Goal: Task Accomplishment & Management: Use online tool/utility

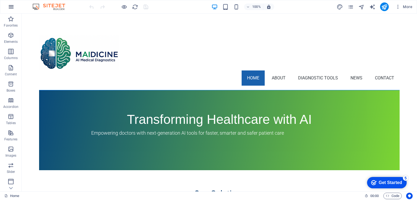
click at [10, 8] on icon "button" at bounding box center [11, 7] width 7 height 7
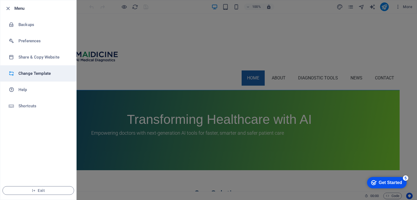
click at [33, 72] on h6 "Change Template" at bounding box center [43, 73] width 50 height 7
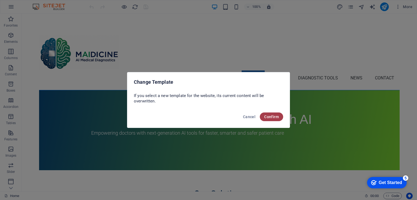
click at [267, 118] on span "Confirm" at bounding box center [271, 117] width 15 height 4
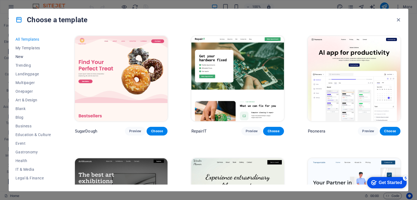
click at [24, 56] on span "New" at bounding box center [33, 57] width 36 height 4
click at [398, 19] on icon "button" at bounding box center [398, 20] width 6 height 6
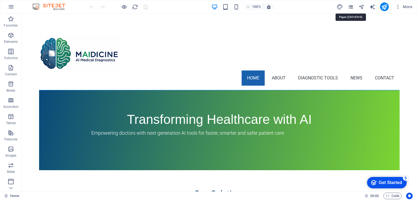
click at [350, 7] on icon "pages" at bounding box center [350, 7] width 6 height 6
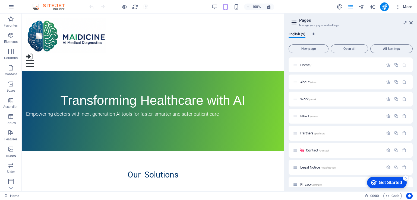
click at [412, 5] on span "More" at bounding box center [403, 6] width 17 height 5
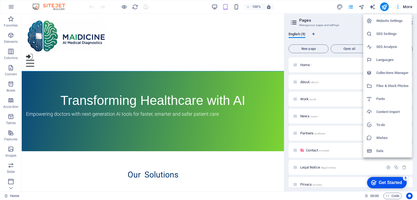
click at [398, 7] on div at bounding box center [208, 100] width 417 height 200
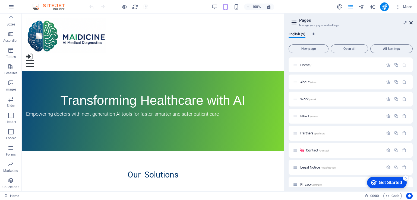
click at [412, 22] on icon at bounding box center [410, 23] width 3 height 4
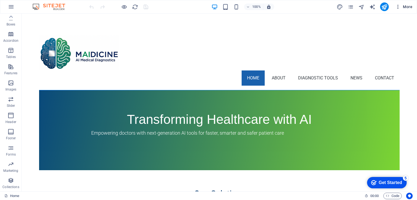
click at [397, 7] on icon "button" at bounding box center [397, 6] width 5 height 5
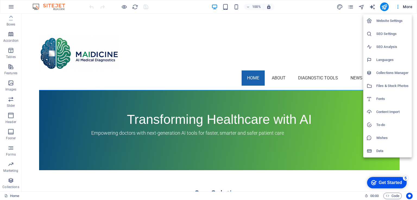
click at [393, 110] on h6 "Content Import" at bounding box center [392, 112] width 32 height 7
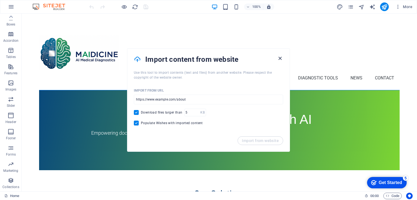
click at [279, 56] on icon "button" at bounding box center [280, 58] width 6 height 6
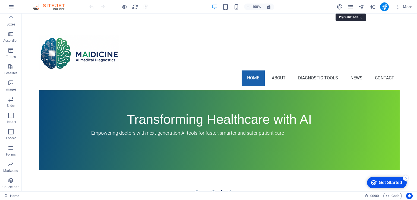
click at [352, 7] on icon "pages" at bounding box center [350, 7] width 6 height 6
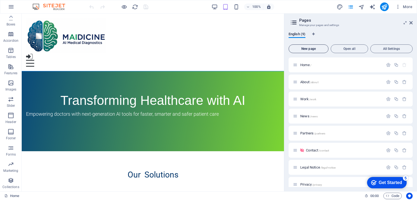
click at [321, 48] on span "New page" at bounding box center [308, 48] width 35 height 3
click at [411, 23] on icon at bounding box center [410, 23] width 3 height 4
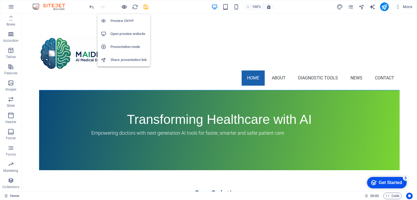
click at [123, 5] on icon "button" at bounding box center [124, 7] width 6 height 6
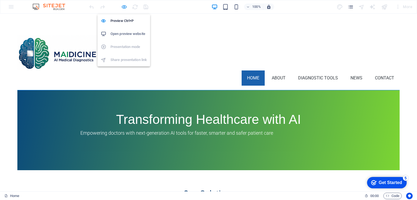
click at [122, 6] on icon "button" at bounding box center [124, 7] width 6 height 6
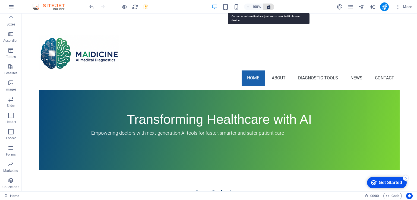
click at [270, 7] on icon "button" at bounding box center [268, 6] width 5 height 5
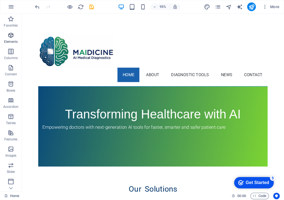
click at [12, 38] on icon "button" at bounding box center [11, 35] width 7 height 7
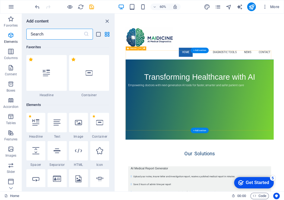
scroll to position [58, 0]
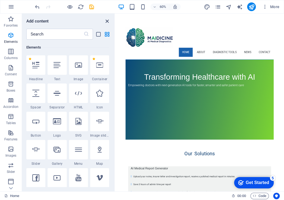
click at [107, 20] on icon "close panel" at bounding box center [107, 21] width 6 height 6
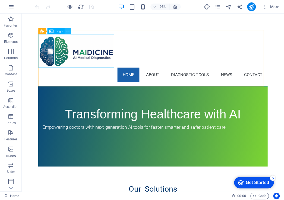
click at [67, 29] on icon at bounding box center [68, 31] width 3 height 5
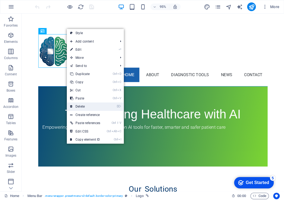
click at [87, 108] on link "⌦ Delete" at bounding box center [85, 107] width 37 height 8
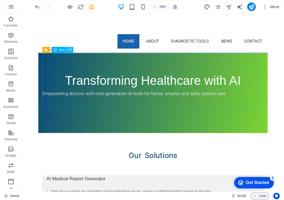
click at [68, 50] on button at bounding box center [70, 50] width 6 height 6
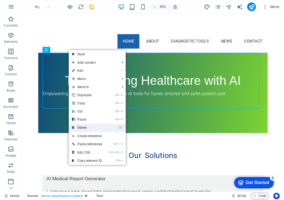
click at [89, 128] on link "⌦ Delete" at bounding box center [87, 128] width 37 height 8
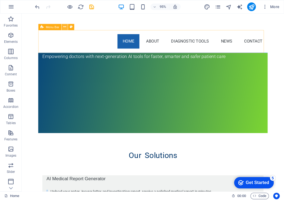
click at [65, 28] on icon at bounding box center [64, 26] width 3 height 5
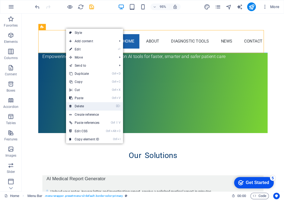
click at [93, 107] on link "⌦ Delete" at bounding box center [84, 106] width 37 height 8
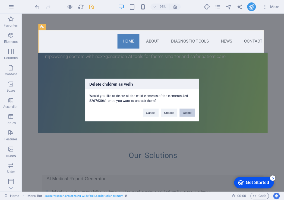
click at [190, 113] on button "Delete" at bounding box center [186, 113] width 15 height 8
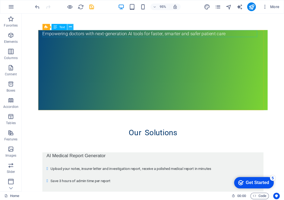
click at [68, 27] on button at bounding box center [70, 27] width 6 height 6
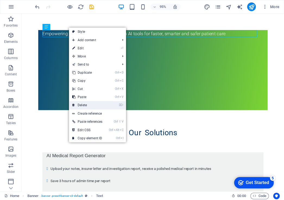
click at [100, 103] on link "⌦ Delete" at bounding box center [87, 105] width 37 height 8
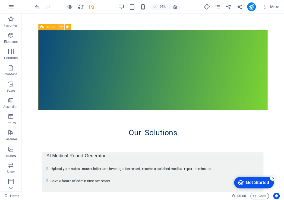
click at [59, 27] on button at bounding box center [61, 27] width 6 height 6
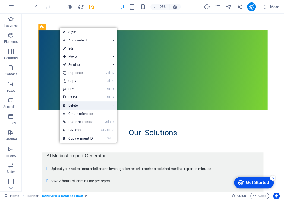
click at [91, 107] on link "⌦ Delete" at bounding box center [78, 106] width 37 height 8
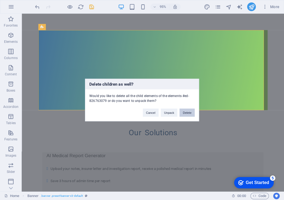
click at [186, 113] on button "Delete" at bounding box center [186, 113] width 15 height 8
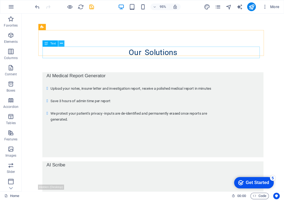
click at [62, 41] on icon at bounding box center [61, 43] width 3 height 5
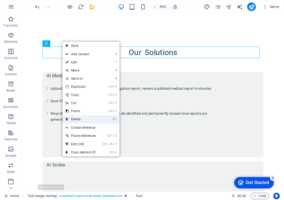
click at [98, 118] on link "⌦ Delete" at bounding box center [80, 119] width 37 height 8
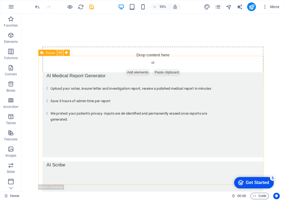
click at [60, 53] on icon at bounding box center [60, 52] width 3 height 5
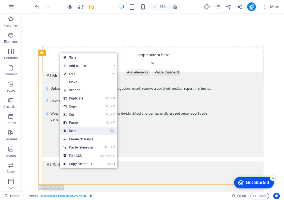
click at [85, 129] on link "⌦ Delete" at bounding box center [78, 131] width 37 height 8
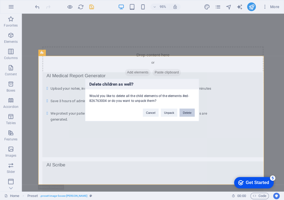
click at [189, 113] on button "Delete" at bounding box center [186, 113] width 15 height 8
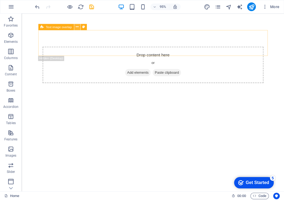
click at [76, 27] on icon at bounding box center [77, 26] width 3 height 5
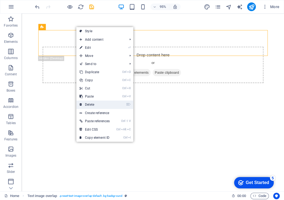
click at [100, 105] on link "⌦ Delete" at bounding box center [94, 105] width 37 height 8
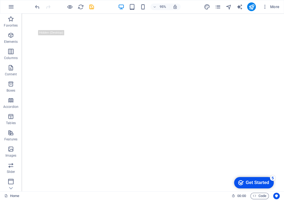
click at [97, 31] on html "Skip to main content" at bounding box center [160, 22] width 276 height 17
click at [11, 37] on icon "button" at bounding box center [11, 35] width 7 height 7
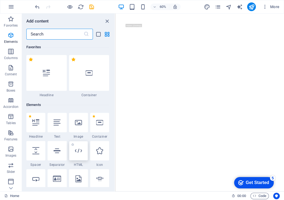
scroll to position [58, 0]
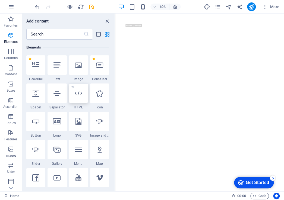
click at [81, 96] on icon at bounding box center [78, 93] width 7 height 7
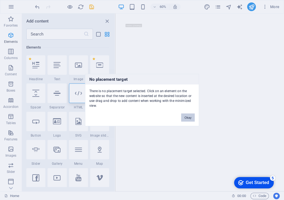
drag, startPoint x: 187, startPoint y: 117, endPoint x: 69, endPoint y: 164, distance: 126.7
click at [187, 117] on button "Okay" at bounding box center [188, 118] width 14 height 8
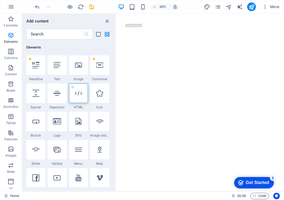
click at [78, 96] on icon at bounding box center [78, 93] width 7 height 7
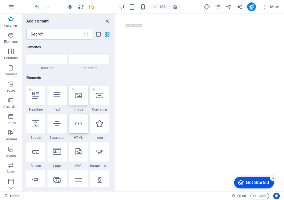
scroll to position [0, 0]
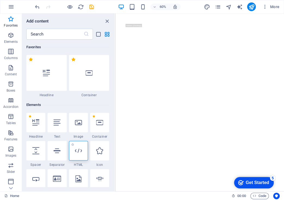
click at [82, 153] on div at bounding box center [78, 151] width 19 height 20
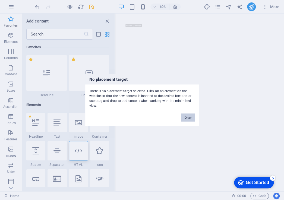
drag, startPoint x: 189, startPoint y: 118, endPoint x: 35, endPoint y: 88, distance: 156.6
click at [189, 118] on button "Okay" at bounding box center [188, 118] width 14 height 8
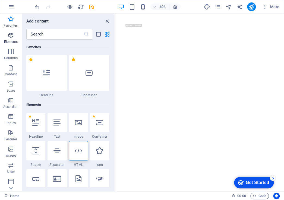
click at [12, 38] on icon "button" at bounding box center [11, 35] width 7 height 7
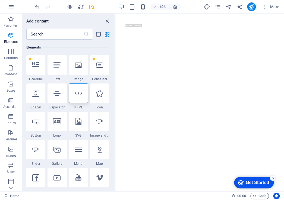
scroll to position [58, 0]
click at [99, 69] on div at bounding box center [99, 65] width 19 height 20
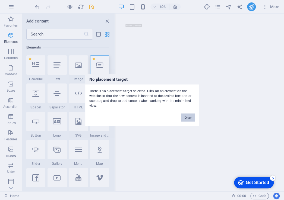
drag, startPoint x: 183, startPoint y: 118, endPoint x: 14, endPoint y: 13, distance: 198.7
click at [183, 118] on button "Okay" at bounding box center [188, 118] width 14 height 8
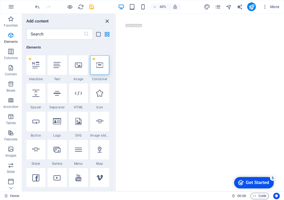
drag, startPoint x: 107, startPoint y: 20, endPoint x: 101, endPoint y: 21, distance: 6.3
click at [107, 20] on icon "close panel" at bounding box center [107, 21] width 6 height 6
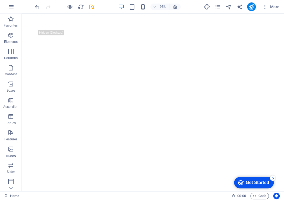
drag, startPoint x: 46, startPoint y: 27, endPoint x: 205, endPoint y: 94, distance: 172.4
click at [205, 31] on html "Skip to main content" at bounding box center [160, 22] width 276 height 17
click at [163, 31] on html "Skip to main content" at bounding box center [160, 22] width 276 height 17
click at [112, 31] on html "Skip to main content" at bounding box center [160, 22] width 276 height 17
drag, startPoint x: 99, startPoint y: 64, endPoint x: 86, endPoint y: 62, distance: 12.4
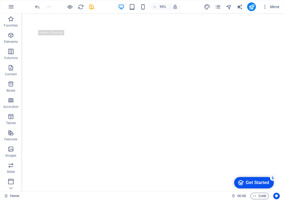
click at [86, 31] on html "Skip to main content" at bounding box center [160, 22] width 276 height 17
click at [13, 38] on icon "button" at bounding box center [11, 35] width 7 height 7
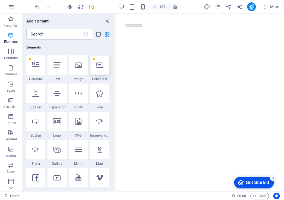
click at [102, 69] on div at bounding box center [99, 65] width 19 height 20
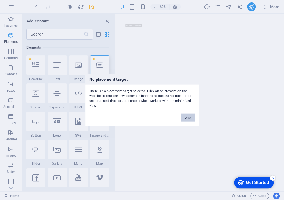
drag, startPoint x: 188, startPoint y: 118, endPoint x: 39, endPoint y: 42, distance: 167.5
click at [188, 118] on button "Okay" at bounding box center [188, 118] width 14 height 8
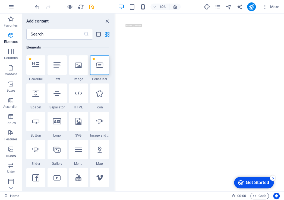
drag, startPoint x: 154, startPoint y: 55, endPoint x: 324, endPoint y: 151, distance: 195.2
click at [284, 31] on html "Skip to main content" at bounding box center [256, 22] width 282 height 17
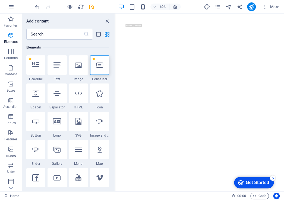
click at [101, 64] on icon at bounding box center [99, 65] width 7 height 7
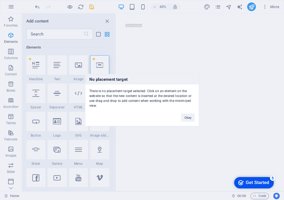
click at [151, 74] on div "No placement target There is no placement target selected. Click on an element …" at bounding box center [142, 100] width 114 height 52
drag, startPoint x: 188, startPoint y: 118, endPoint x: 112, endPoint y: 163, distance: 88.0
click at [188, 118] on button "Okay" at bounding box center [188, 118] width 14 height 8
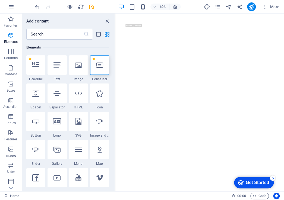
click at [227, 31] on html "Skip to main content" at bounding box center [256, 22] width 282 height 17
drag, startPoint x: 109, startPoint y: 20, endPoint x: 44, endPoint y: 1, distance: 68.0
click at [109, 20] on icon "close panel" at bounding box center [107, 21] width 6 height 6
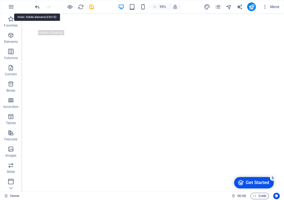
click at [37, 7] on icon "undo" at bounding box center [37, 7] width 6 height 6
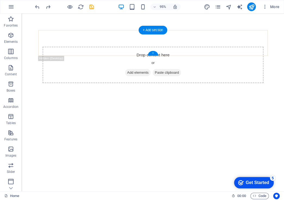
click at [154, 55] on div "+" at bounding box center [153, 53] width 10 height 5
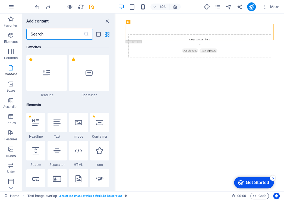
scroll to position [950, 0]
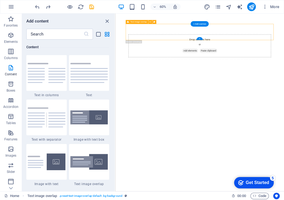
click at [191, 44] on div "Drop content here or Add elements Paste clipboard" at bounding box center [255, 44] width 247 height 27
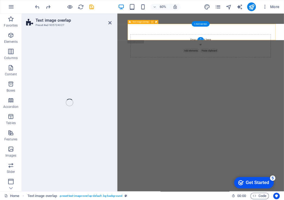
select select "px"
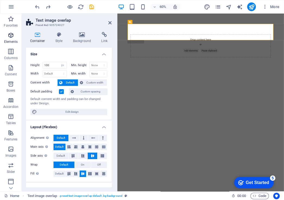
click at [12, 36] on icon "button" at bounding box center [11, 35] width 7 height 7
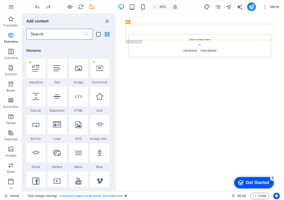
scroll to position [58, 0]
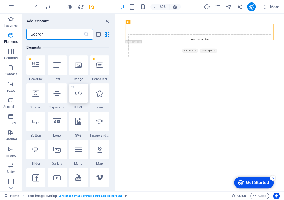
click at [79, 94] on icon at bounding box center [78, 93] width 7 height 7
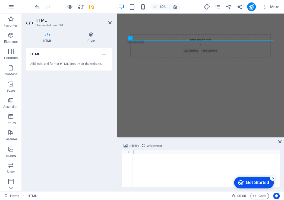
click at [158, 154] on div at bounding box center [205, 172] width 147 height 45
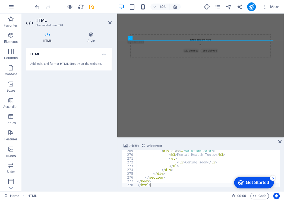
type textarea "</html>"
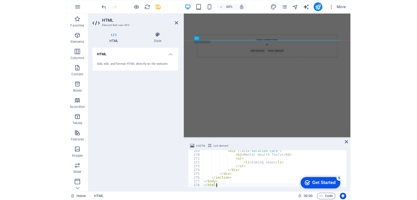
scroll to position [1020, 0]
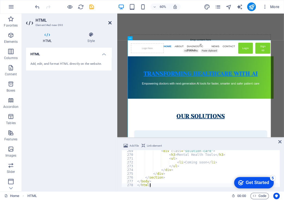
click at [111, 23] on icon at bounding box center [109, 23] width 3 height 4
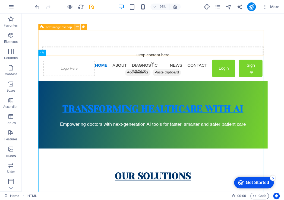
click at [77, 27] on icon at bounding box center [77, 26] width 3 height 5
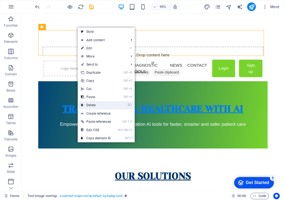
drag, startPoint x: 105, startPoint y: 105, endPoint x: 167, endPoint y: 80, distance: 66.5
click at [105, 105] on link "⌦ Delete" at bounding box center [96, 105] width 37 height 8
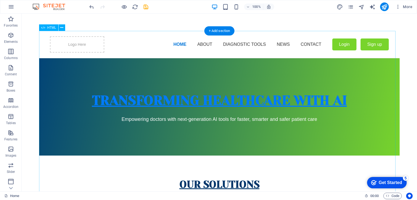
click at [284, 100] on div "MAIDICINE - AI Medical Diagnostics Logo Here HOME ABOUT DIAGNOSTIC TOOLS NEWS C…" at bounding box center [219, 182] width 360 height 303
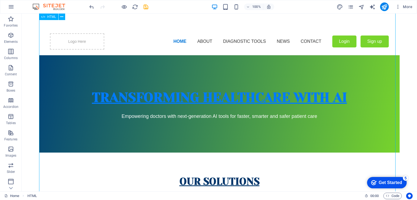
scroll to position [0, 0]
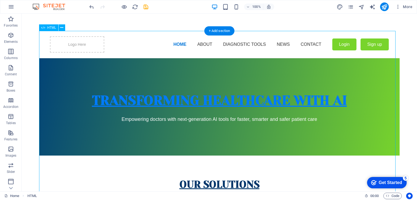
click at [137, 101] on div "MAIDICINE - AI Medical Diagnostics Logo Here HOME ABOUT DIAGNOSTIC TOOLS NEWS C…" at bounding box center [219, 182] width 360 height 303
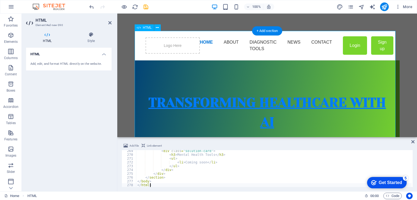
scroll to position [1020, 0]
click at [93, 33] on icon at bounding box center [91, 34] width 41 height 5
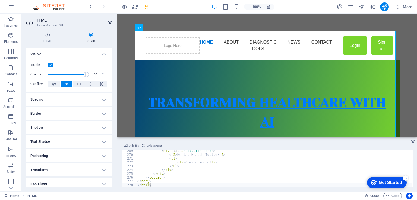
drag, startPoint x: 110, startPoint y: 23, endPoint x: 140, endPoint y: 85, distance: 69.0
click at [110, 23] on icon at bounding box center [109, 23] width 3 height 4
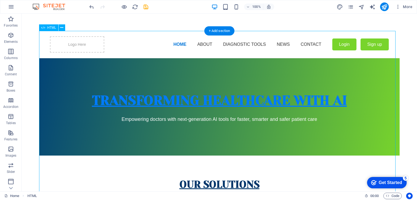
click at [162, 98] on div "MAIDICINE - AI Medical Diagnostics Logo Here HOME ABOUT DIAGNOSTIC TOOLS NEWS C…" at bounding box center [219, 182] width 360 height 303
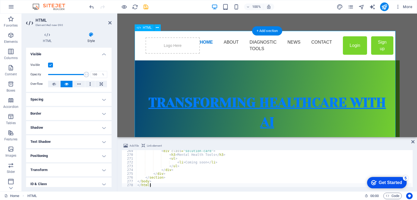
click at [284, 143] on icon at bounding box center [412, 142] width 3 height 4
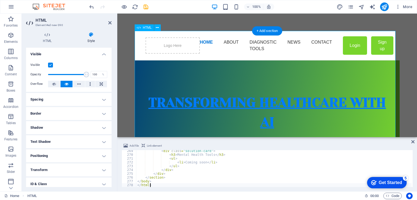
click at [157, 27] on icon at bounding box center [157, 28] width 3 height 6
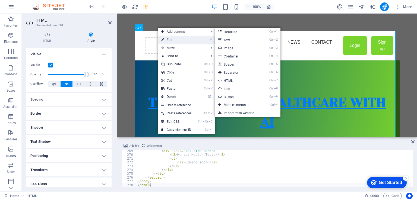
click at [175, 40] on link "⏎ Edit" at bounding box center [176, 40] width 37 height 8
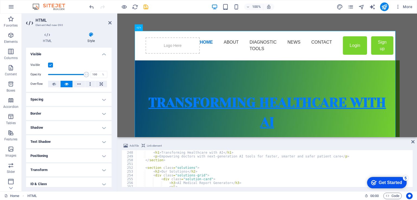
scroll to position [938, 0]
drag, startPoint x: 341, startPoint y: 151, endPoint x: 229, endPoint y: 73, distance: 136.4
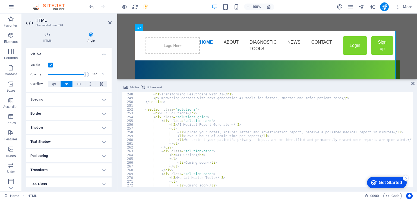
click at [250, 78] on div "Text Banner Menu Menu Bar Text Text image overlap Text Logo Preset Container Co…" at bounding box center [267, 46] width 300 height 65
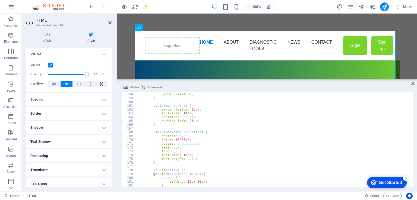
scroll to position [580, 0]
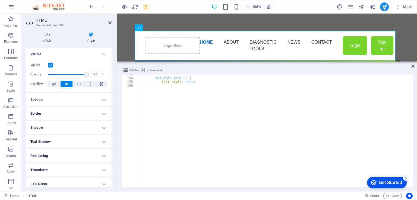
drag, startPoint x: 279, startPoint y: 80, endPoint x: 289, endPoint y: 36, distance: 44.6
click at [284, 36] on div "Text Banner Menu Menu Bar Text Text image overlap Text Logo Preset Container Co…" at bounding box center [267, 103] width 300 height 178
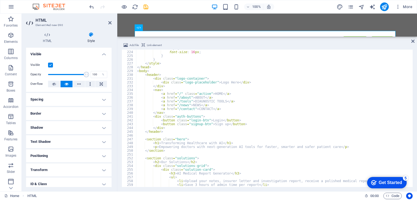
scroll to position [847, 0]
click at [284, 39] on icon at bounding box center [412, 41] width 3 height 4
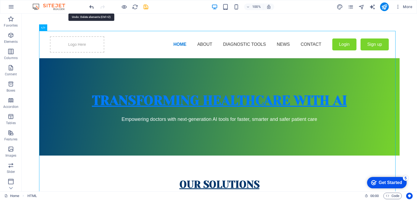
click at [91, 7] on icon "undo" at bounding box center [91, 7] width 6 height 6
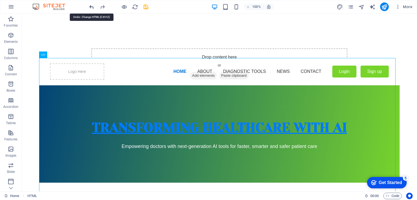
click at [91, 7] on icon "undo" at bounding box center [91, 7] width 6 height 6
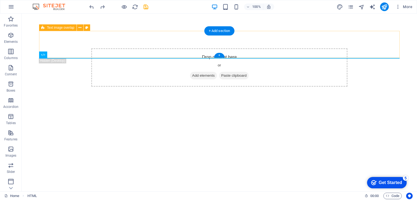
click at [140, 49] on div "Drop content here or Add elements Paste clipboard" at bounding box center [219, 67] width 256 height 39
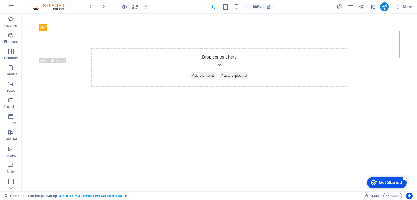
click at [63, 44] on div "Drop content here or Add elements Paste clipboard" at bounding box center [219, 44] width 360 height 27
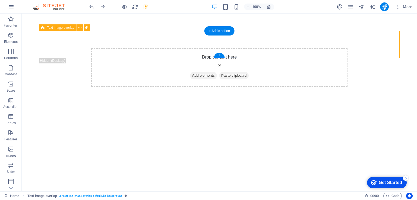
click at [67, 40] on div "Drop content here or Add elements Paste clipboard" at bounding box center [219, 44] width 360 height 27
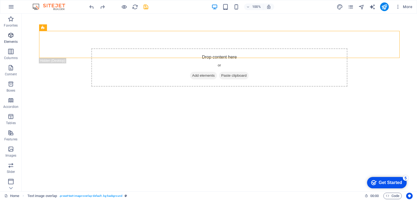
click at [8, 36] on icon "button" at bounding box center [11, 35] width 7 height 7
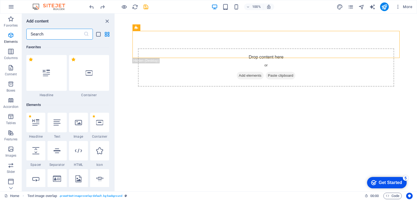
scroll to position [58, 0]
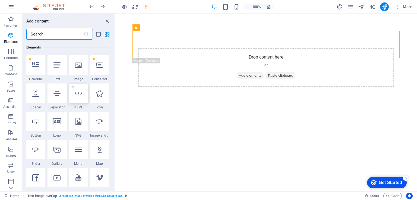
click at [79, 95] on icon at bounding box center [78, 93] width 7 height 7
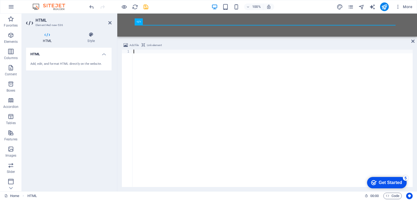
scroll to position [33, 0]
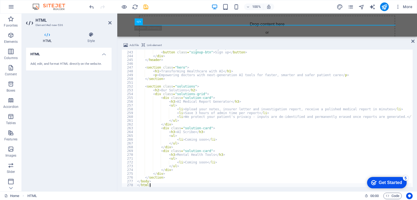
type textarea "</html>"
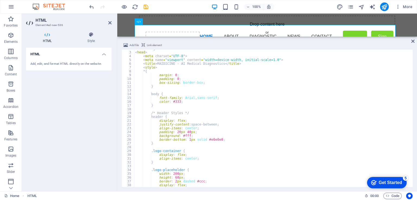
scroll to position [0, 0]
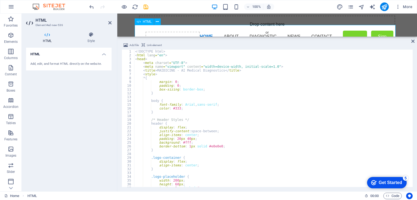
drag, startPoint x: 414, startPoint y: 42, endPoint x: 376, endPoint y: 58, distance: 41.5
click at [284, 42] on icon at bounding box center [412, 41] width 3 height 4
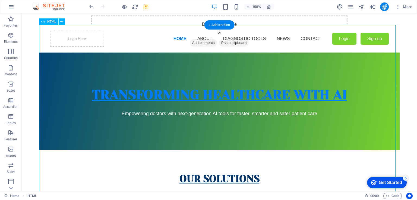
click at [74, 38] on div "MAIDICINE - AI Medical Diagnostics Logo Here HOME ABOUT DIAGNOSTIC TOOLS NEWS C…" at bounding box center [219, 176] width 360 height 303
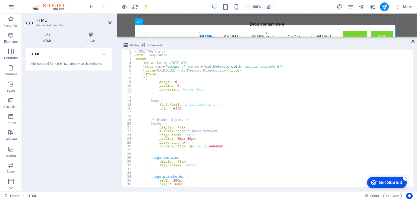
click at [284, 41] on div "Add file Link element </html> 1 2 3 4 5 6 7 8 9 10 11 12 13 14 15 16 17 18 19 2…" at bounding box center [267, 115] width 300 height 154
click at [284, 41] on icon at bounding box center [412, 41] width 3 height 4
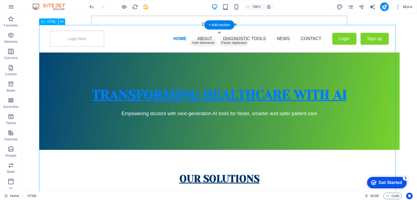
click at [95, 40] on div "MAIDICINE - AI Medical Diagnostics Logo Here HOME ABOUT DIAGNOSTIC TOOLS NEWS C…" at bounding box center [219, 176] width 360 height 303
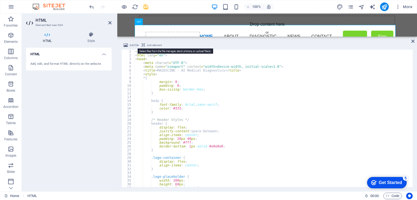
click at [131, 45] on span "Add file" at bounding box center [133, 45] width 9 height 7
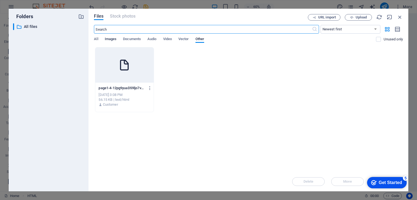
click at [111, 39] on span "Images" at bounding box center [111, 40] width 12 height 8
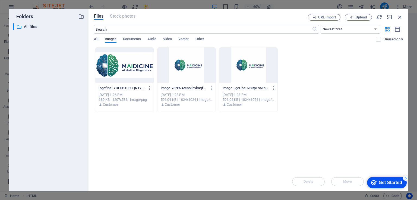
click at [119, 60] on div at bounding box center [124, 65] width 58 height 35
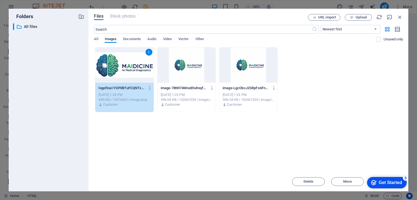
click at [128, 67] on div "1" at bounding box center [124, 65] width 58 height 35
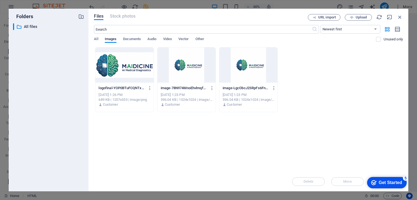
click at [128, 67] on div at bounding box center [124, 65] width 58 height 35
type textarea "</html>https://cdn1.site-media.eu/images/0/18124693/logofinal-YOP0BTuFCQNTxPd-e…"
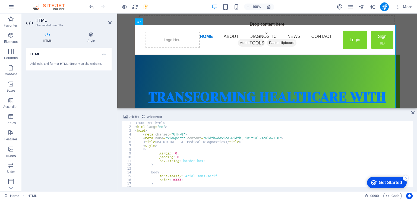
drag, startPoint x: 334, startPoint y: 37, endPoint x: 340, endPoint y: 88, distance: 50.8
click at [284, 88] on div "Text Banner Menu Menu Bar Text Text image overlap Text Logo Preset Container Co…" at bounding box center [267, 103] width 300 height 178
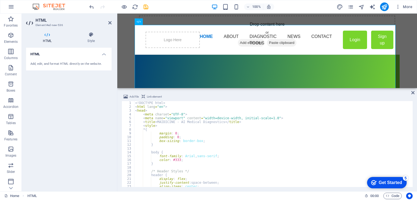
click at [284, 93] on icon at bounding box center [412, 93] width 3 height 4
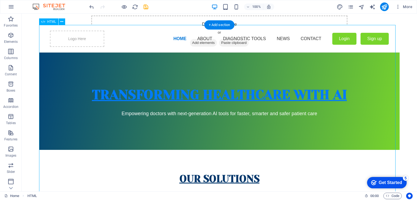
scroll to position [193, 0]
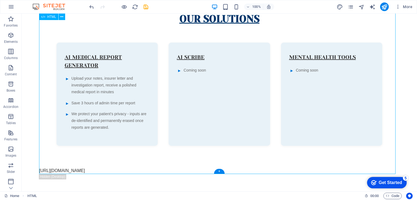
click at [213, 171] on div "MAIDICINE - AI Medical Diagnostics Logo Here HOME ABOUT DIAGNOSTIC TOOLS NEWS C…" at bounding box center [219, 19] width 360 height 309
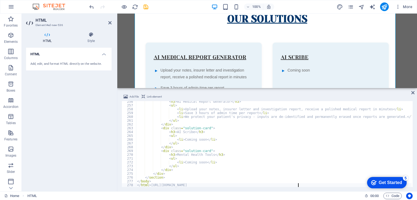
scroll to position [970, 0]
click at [138, 43] on div "MAIDICINE - AI Medical Diagnostics Logo Here HOME ABOUT DIAGNOSTIC TOOLS NEWS C…" at bounding box center [267, 29] width 265 height 373
click at [90, 7] on icon "undo" at bounding box center [91, 7] width 6 height 6
drag, startPoint x: 414, startPoint y: 93, endPoint x: 359, endPoint y: 50, distance: 68.7
click at [284, 93] on icon at bounding box center [412, 93] width 3 height 4
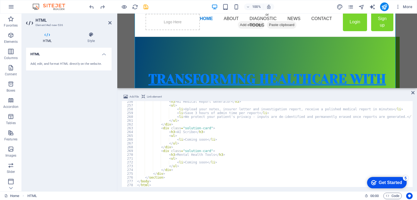
scroll to position [0, 0]
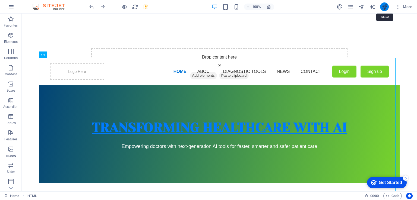
click at [284, 8] on icon "publish" at bounding box center [384, 7] width 6 height 6
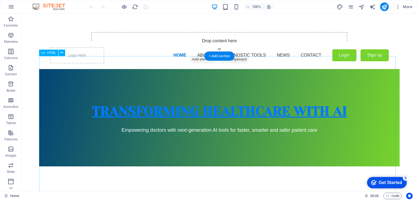
scroll to position [27, 0]
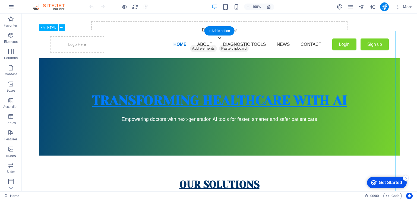
click at [314, 101] on div "MAIDICINE - AI Medical Diagnostics Logo Here HOME ABOUT DIAGNOSTIC TOOLS NEWS C…" at bounding box center [219, 182] width 360 height 303
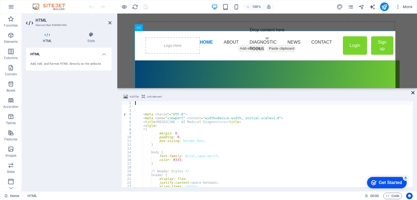
click at [413, 92] on icon at bounding box center [412, 93] width 3 height 4
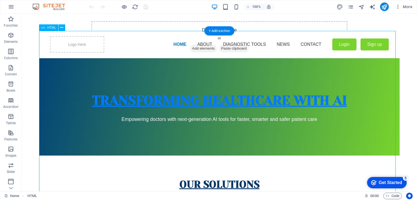
drag, startPoint x: 347, startPoint y: 98, endPoint x: 173, endPoint y: 104, distance: 174.6
click at [175, 104] on div "MAIDICINE - AI Medical Diagnostics Logo Here HOME ABOUT DIAGNOSTIC TOOLS NEWS C…" at bounding box center [219, 182] width 360 height 303
click at [62, 29] on icon at bounding box center [61, 28] width 3 height 6
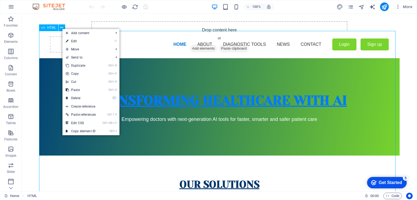
click at [52, 28] on span "HTML" at bounding box center [51, 27] width 9 height 3
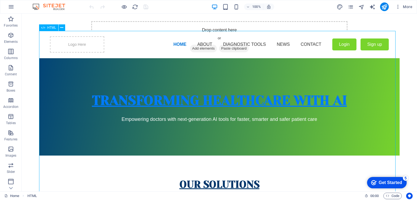
click at [46, 27] on div "HTML" at bounding box center [48, 27] width 19 height 7
click at [63, 27] on icon at bounding box center [61, 28] width 3 height 6
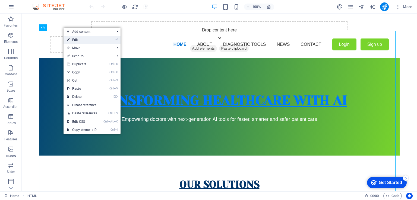
click at [84, 40] on link "⏎ Edit" at bounding box center [82, 40] width 37 height 8
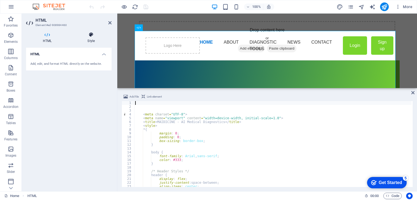
click at [92, 39] on h4 "Style" at bounding box center [91, 37] width 41 height 11
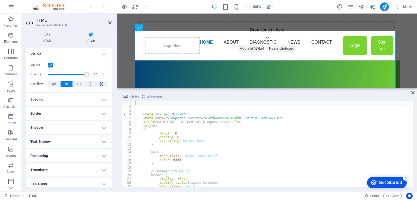
click at [100, 142] on h4 "Text Shadow" at bounding box center [69, 141] width 86 height 13
click at [100, 142] on h4 "Text Shadow" at bounding box center [69, 140] width 86 height 10
drag, startPoint x: 85, startPoint y: 74, endPoint x: 73, endPoint y: 74, distance: 11.7
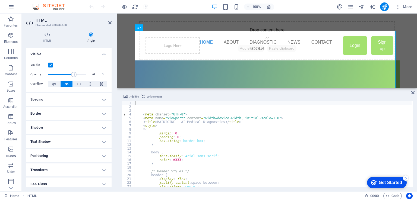
click at [73, 74] on span at bounding box center [73, 74] width 5 height 5
type input "100"
drag, startPoint x: 73, startPoint y: 74, endPoint x: 88, endPoint y: 75, distance: 14.7
click at [88, 75] on span at bounding box center [86, 74] width 5 height 5
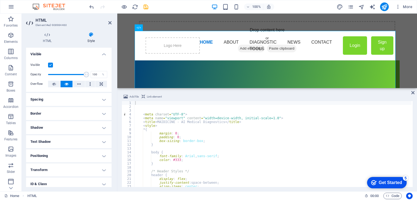
click at [102, 140] on h4 "Text Shadow" at bounding box center [69, 141] width 86 height 13
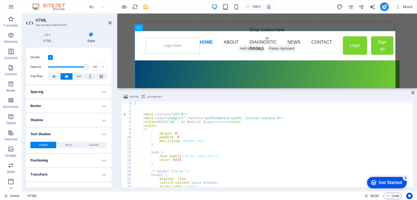
scroll to position [0, 0]
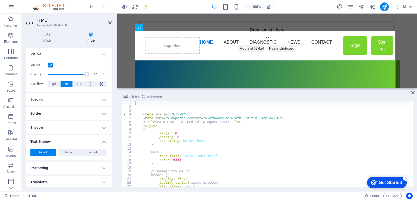
click at [91, 35] on icon at bounding box center [91, 34] width 41 height 5
click at [110, 21] on icon at bounding box center [109, 23] width 3 height 4
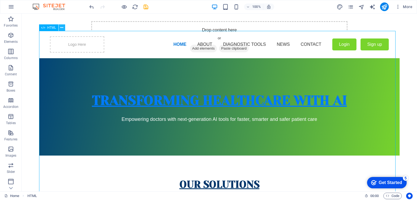
click at [62, 30] on icon at bounding box center [61, 28] width 3 height 6
click at [271, 141] on div "MAIDICINE - AI Medical Diagnostics Logo Here HOME ABOUT DIAGNOSTIC TOOLS NEWS C…" at bounding box center [219, 182] width 360 height 303
